Goal: Information Seeking & Learning: Learn about a topic

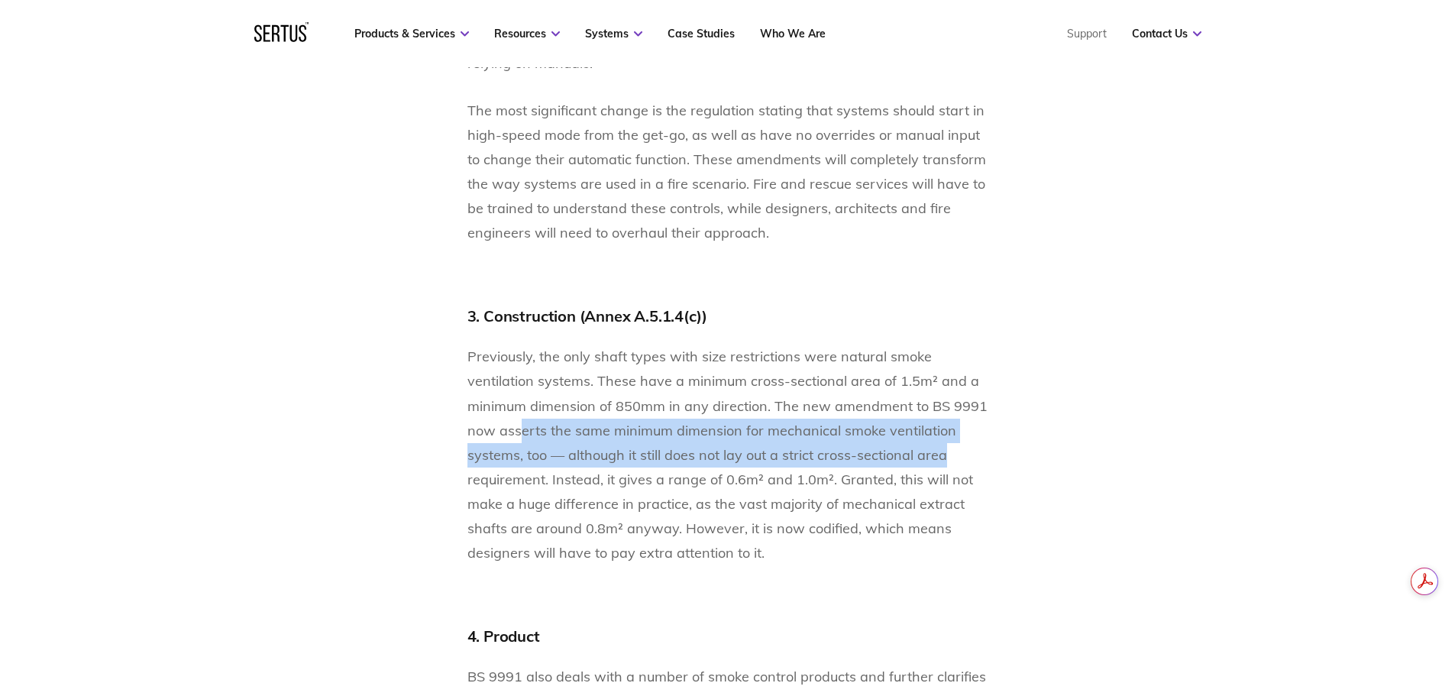
drag, startPoint x: 529, startPoint y: 429, endPoint x: 945, endPoint y: 463, distance: 416.9
click at [945, 463] on p "Previously, the only shaft types with size restrictions were natural smoke vent…" at bounding box center [727, 454] width 521 height 220
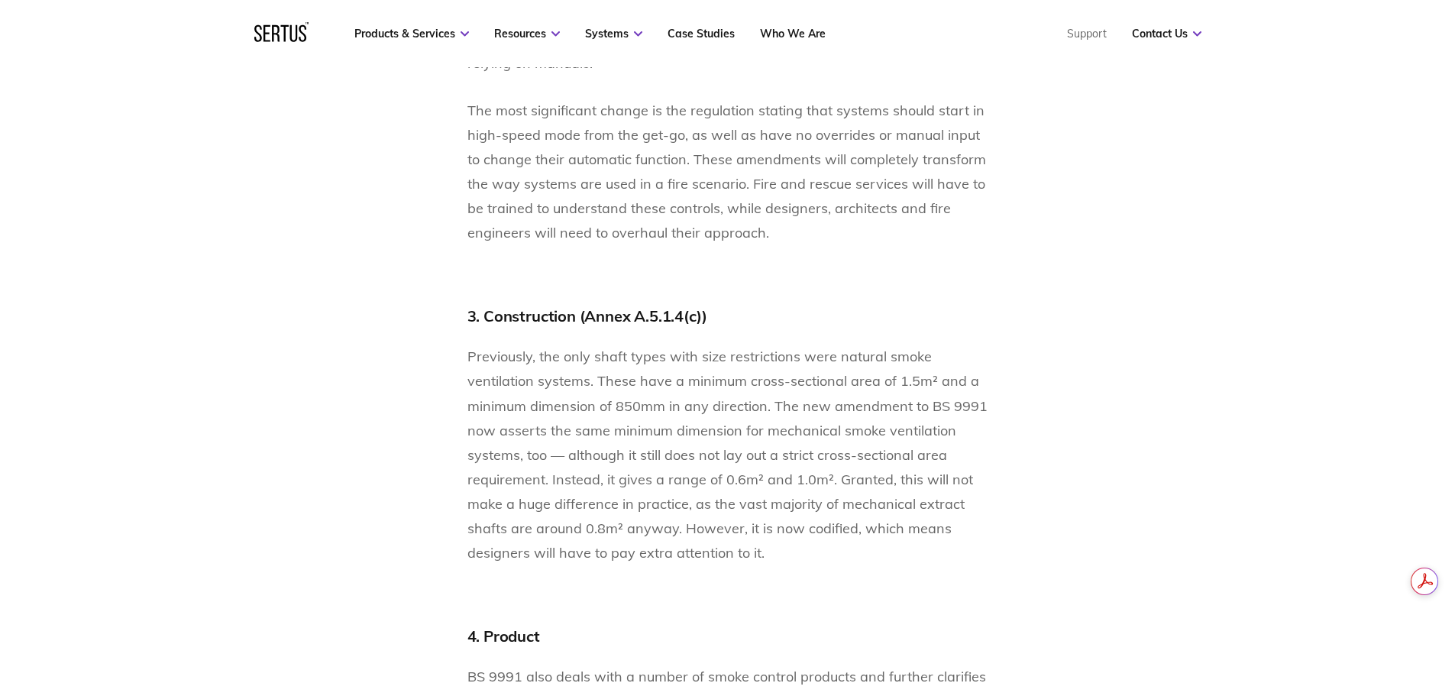
click at [788, 483] on span "Previously, the only shaft types with size restrictions were natural smoke vent…" at bounding box center [727, 454] width 520 height 213
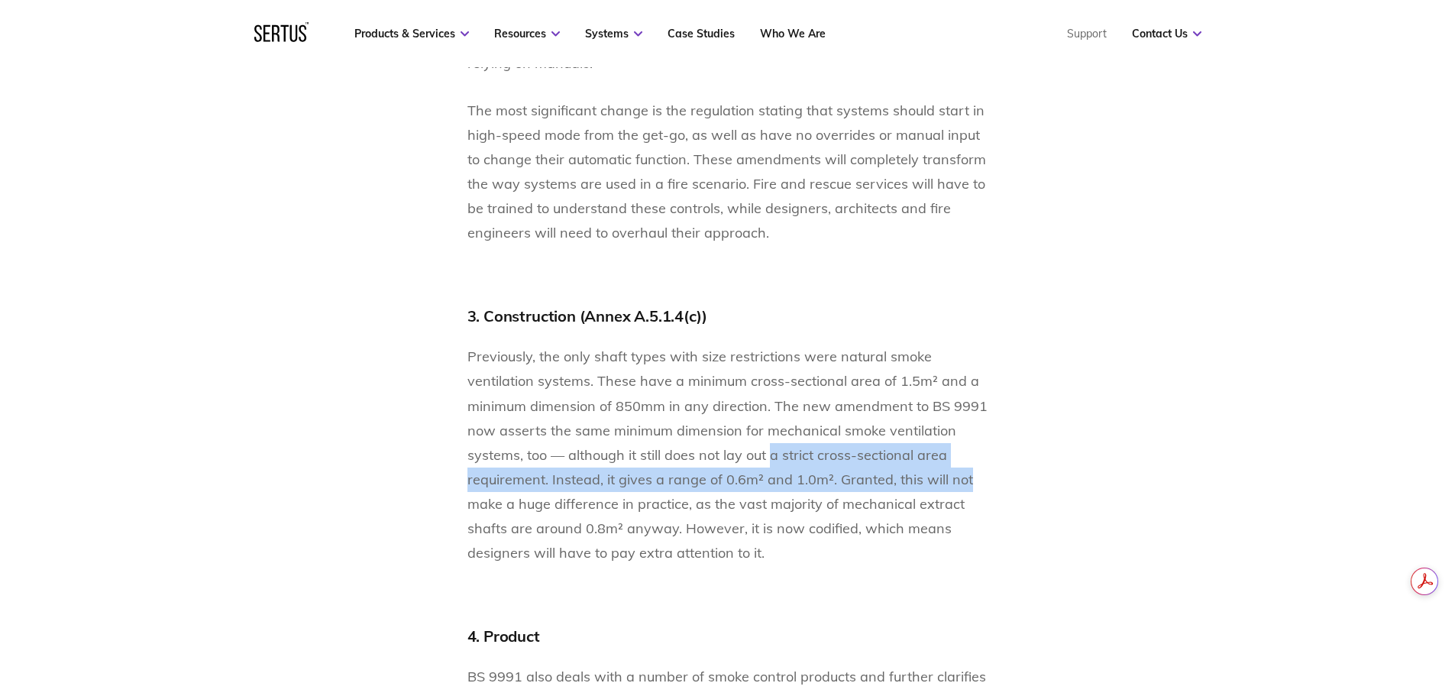
drag, startPoint x: 775, startPoint y: 459, endPoint x: 978, endPoint y: 477, distance: 203.9
click at [978, 477] on p "Previously, the only shaft types with size restrictions were natural smoke vent…" at bounding box center [727, 454] width 521 height 220
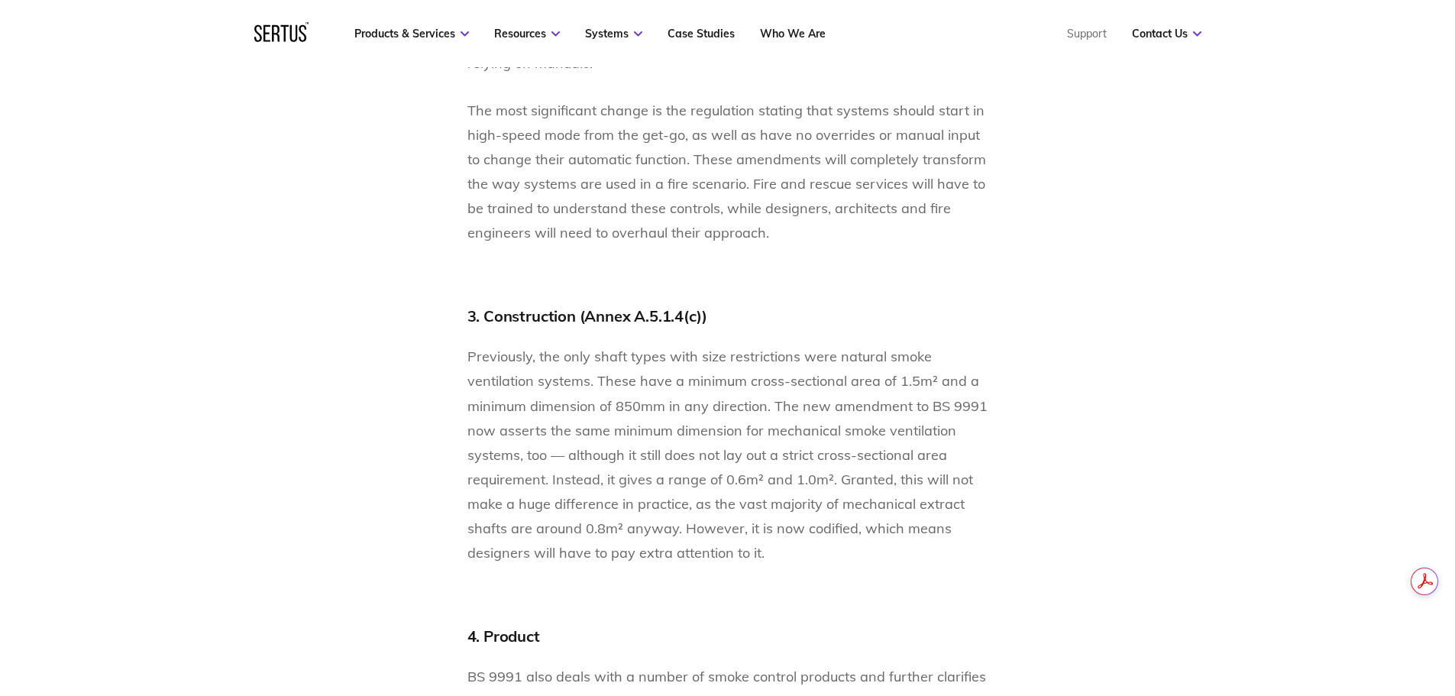
click at [895, 512] on span "Previously, the only shaft types with size restrictions were natural smoke vent…" at bounding box center [727, 454] width 520 height 213
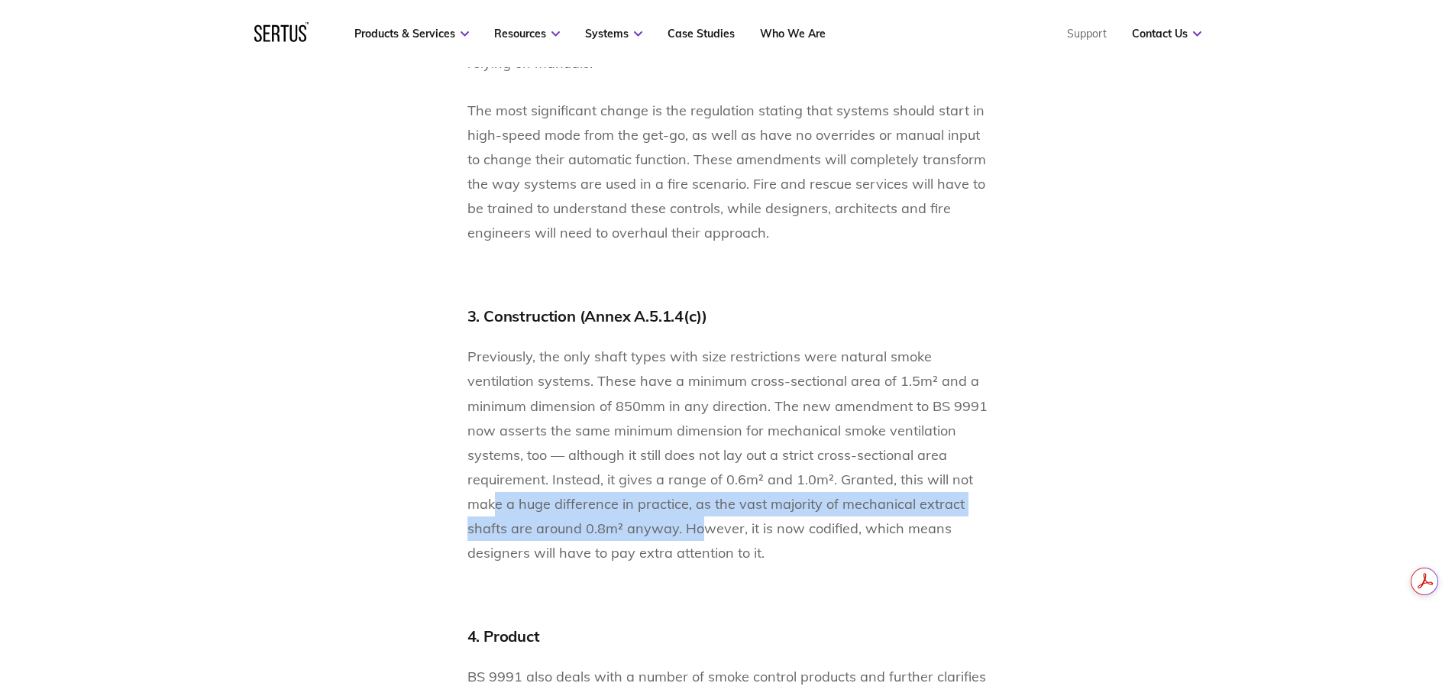
drag, startPoint x: 493, startPoint y: 500, endPoint x: 698, endPoint y: 532, distance: 208.0
click at [698, 532] on span "Previously, the only shaft types with size restrictions were natural smoke vent…" at bounding box center [727, 454] width 520 height 213
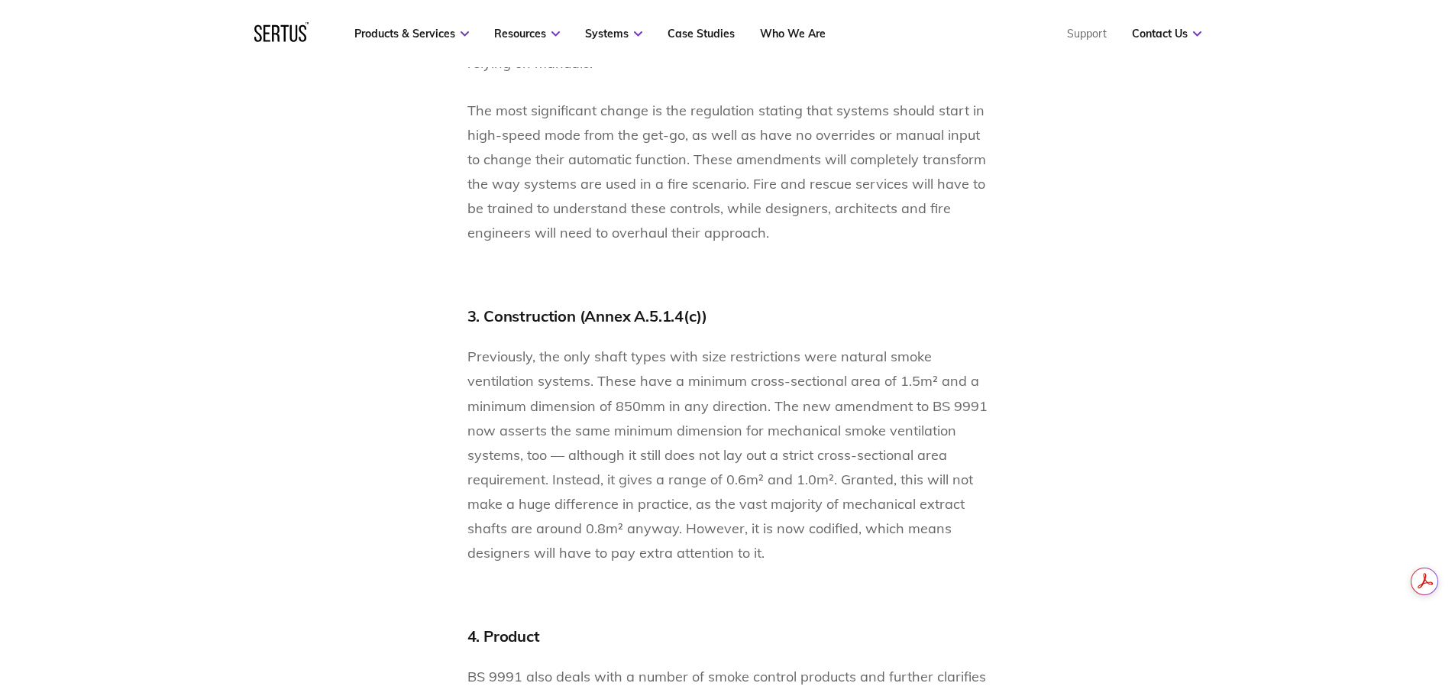
click at [680, 568] on div "Fire safety is incredibly important — this doesn’t need to be reiterated. We al…" at bounding box center [727, 679] width 521 height 5576
